Goal: Transaction & Acquisition: Subscribe to service/newsletter

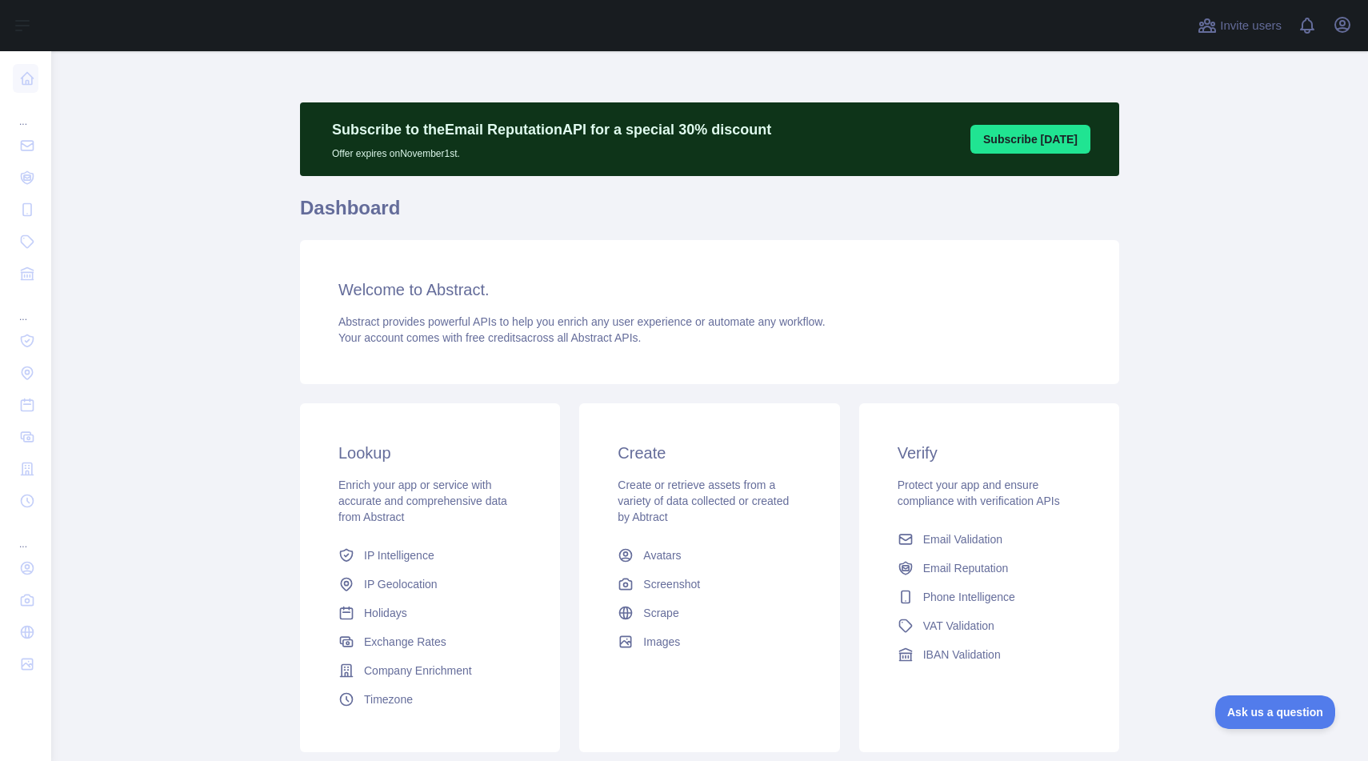
scroll to position [54, 0]
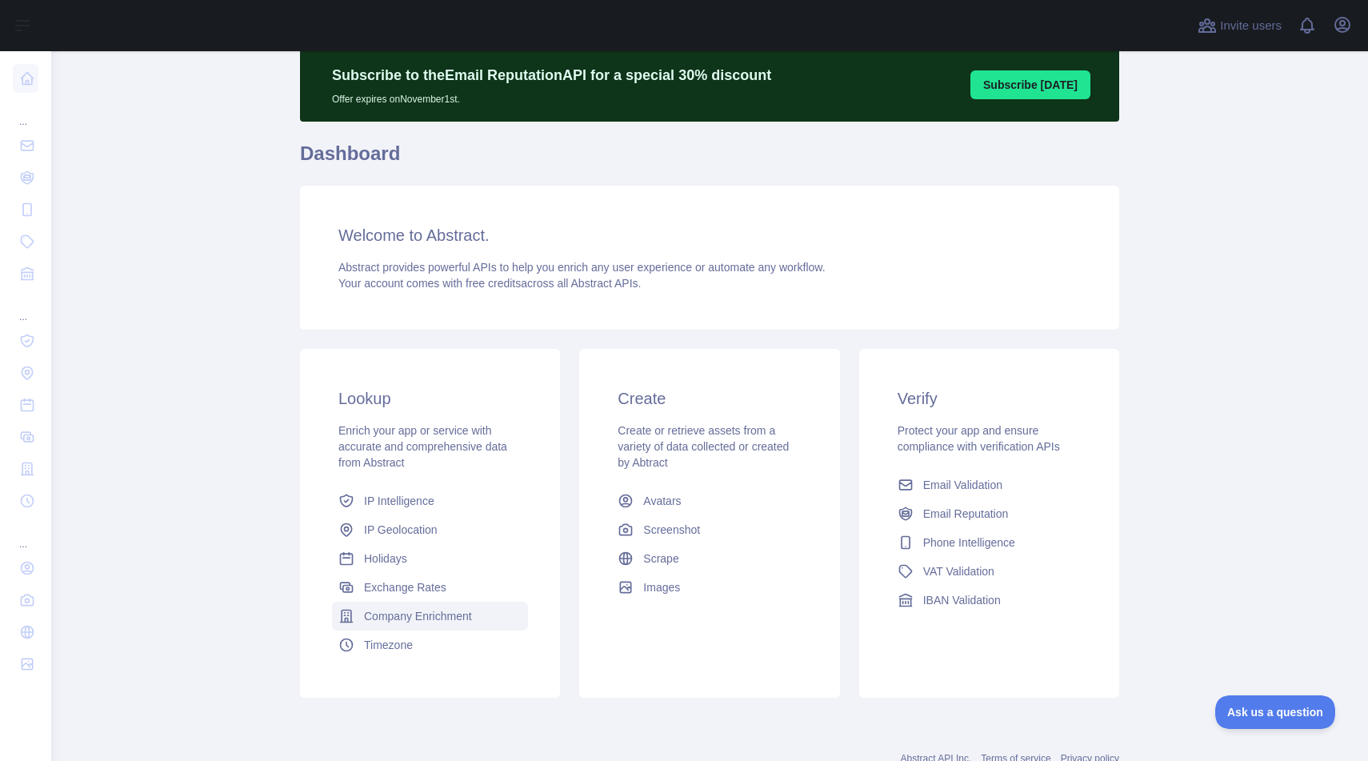
click at [418, 609] on span "Company Enrichment" at bounding box center [418, 616] width 108 height 16
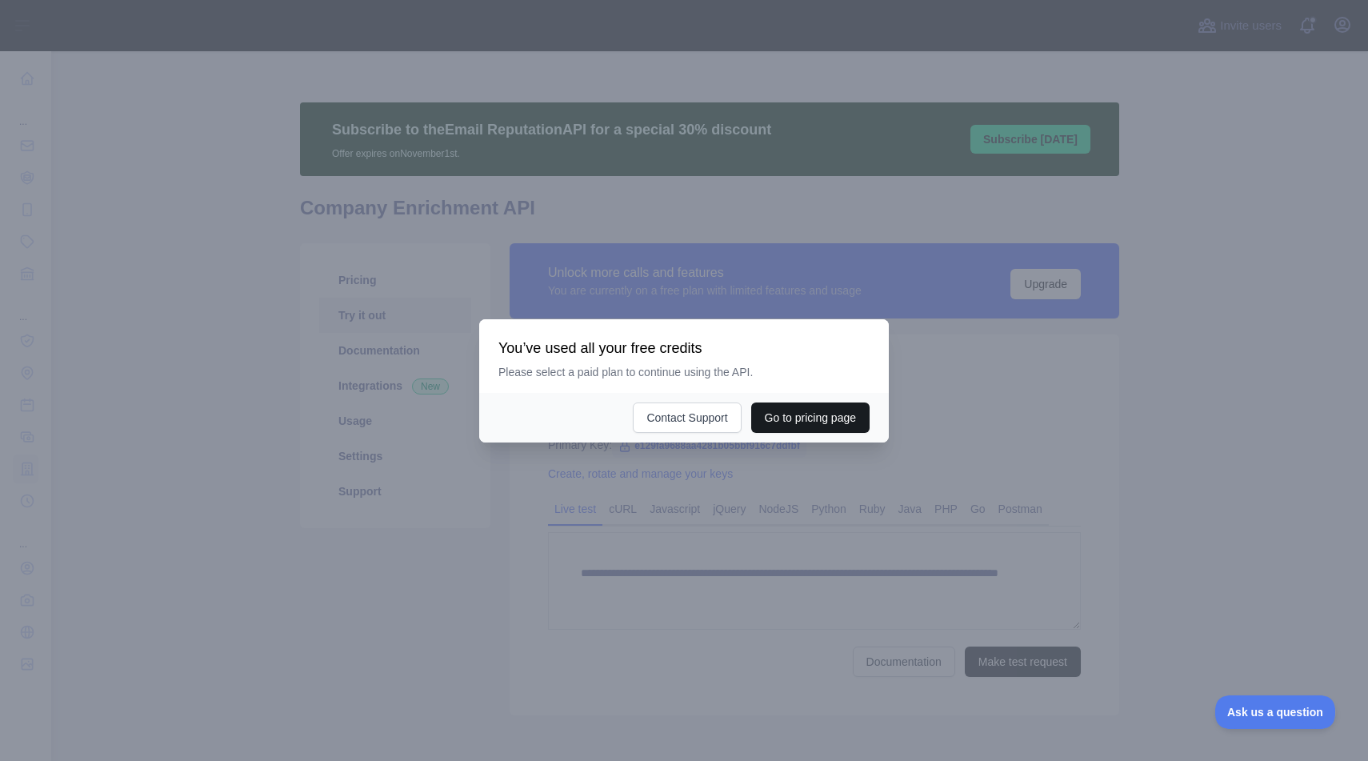
click at [796, 417] on button "Go to pricing page" at bounding box center [810, 417] width 118 height 30
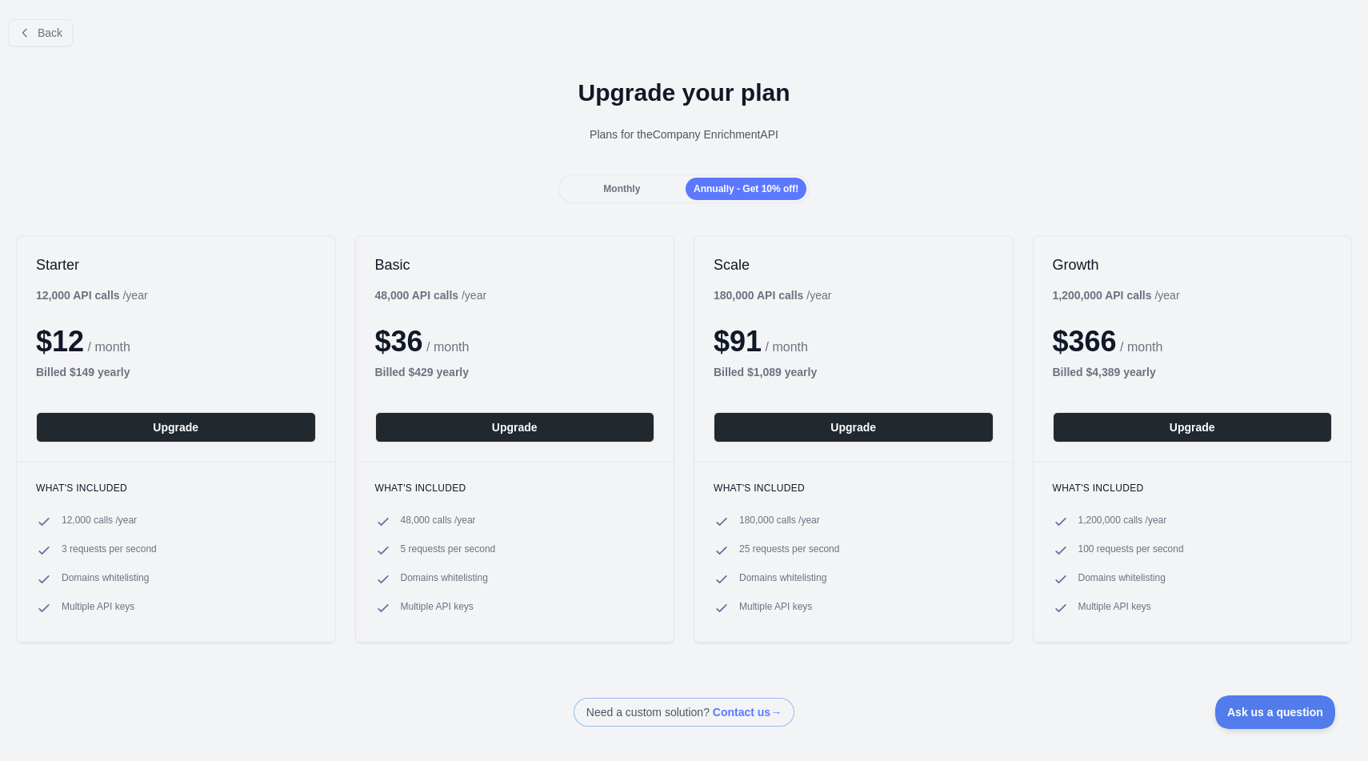
click at [347, 149] on div "Upgrade your plan Plans for the Company Enrichment API" at bounding box center [684, 116] width 1368 height 115
click at [336, 203] on div "Back Upgrade your plan Plans for the Company Enrichment API Monthly Annually - …" at bounding box center [684, 366] width 1368 height 720
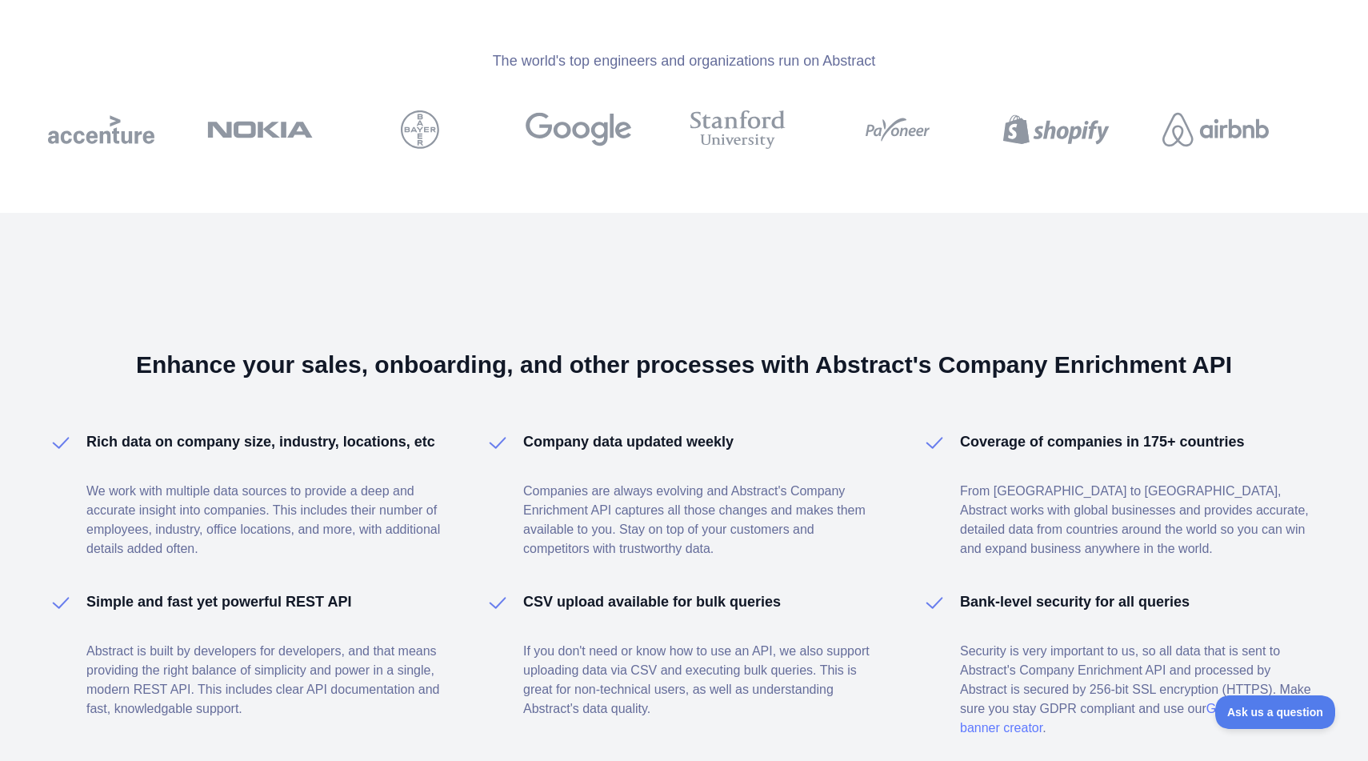
scroll to position [906, 0]
